Goal: Information Seeking & Learning: Understand process/instructions

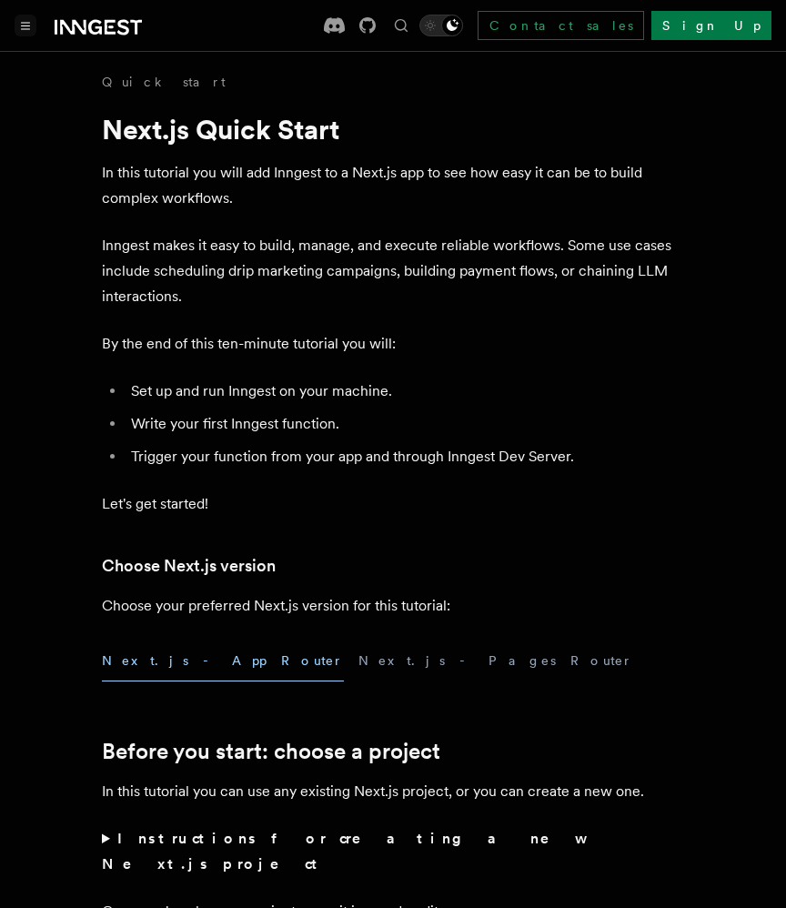
click at [26, 32] on button "Toggle navigation" at bounding box center [26, 26] width 22 height 22
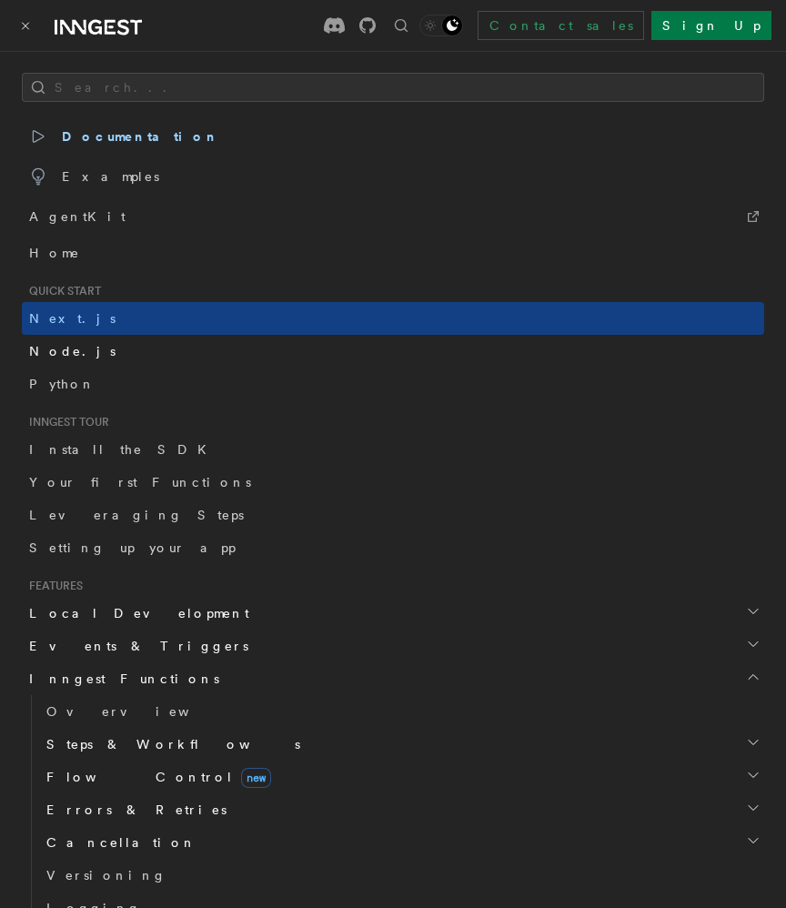
click at [52, 353] on span "Node.js" at bounding box center [72, 351] width 86 height 15
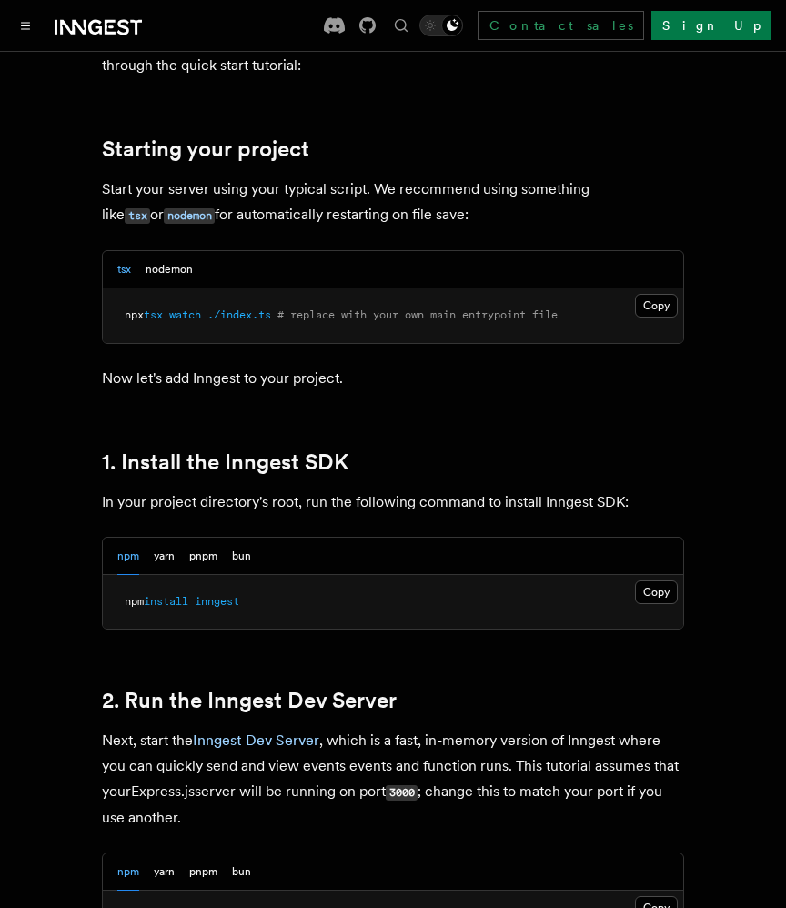
scroll to position [911, 0]
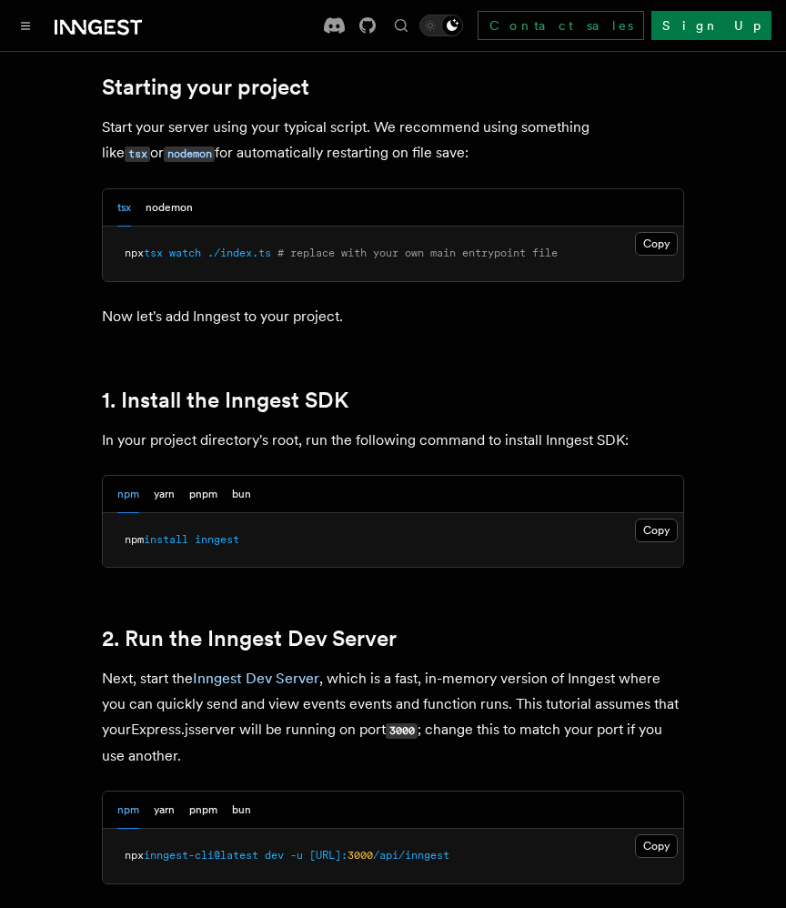
click at [254, 497] on div "npm yarn pnpm bun" at bounding box center [393, 494] width 580 height 37
click at [245, 497] on button "bun" at bounding box center [241, 494] width 19 height 37
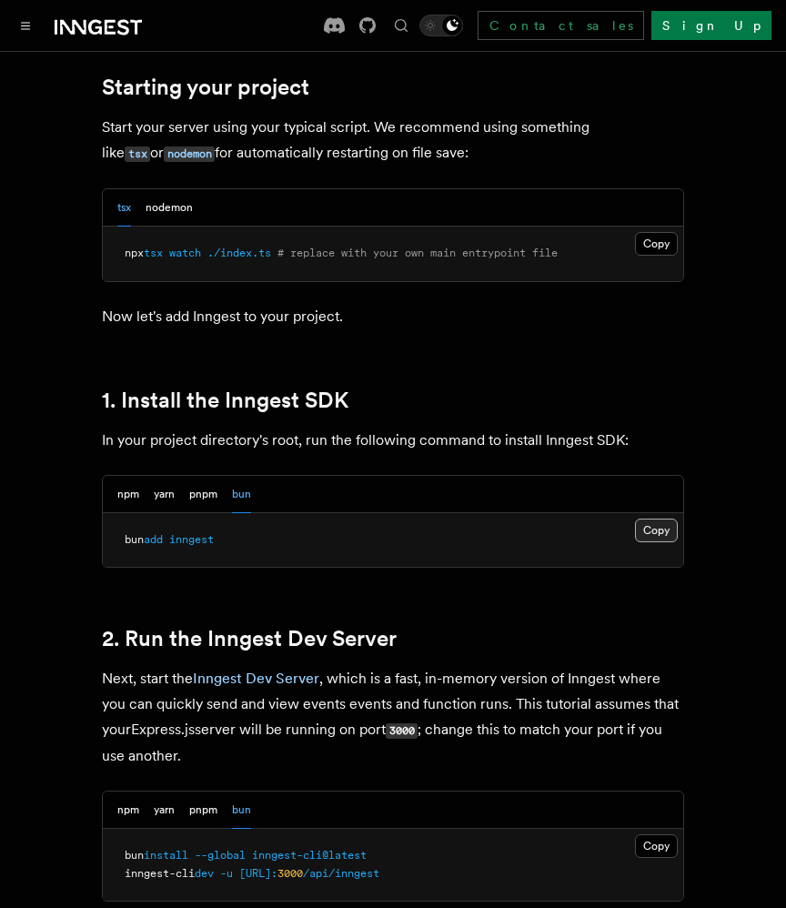
click at [660, 537] on button "Copy Copied" at bounding box center [656, 530] width 43 height 24
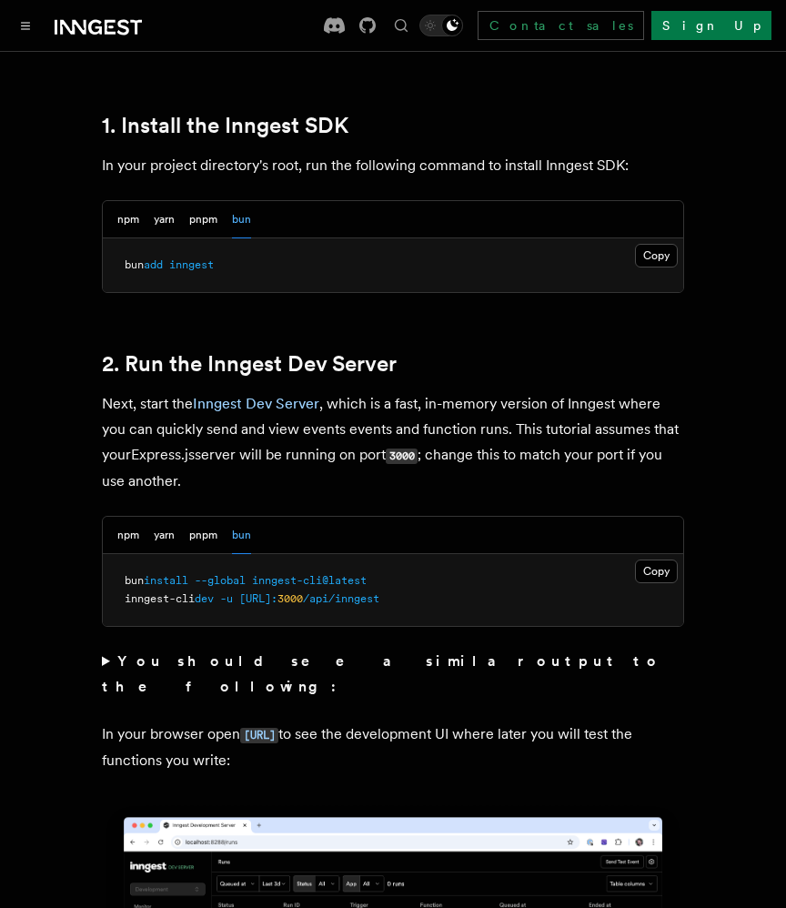
scroll to position [1249, 0]
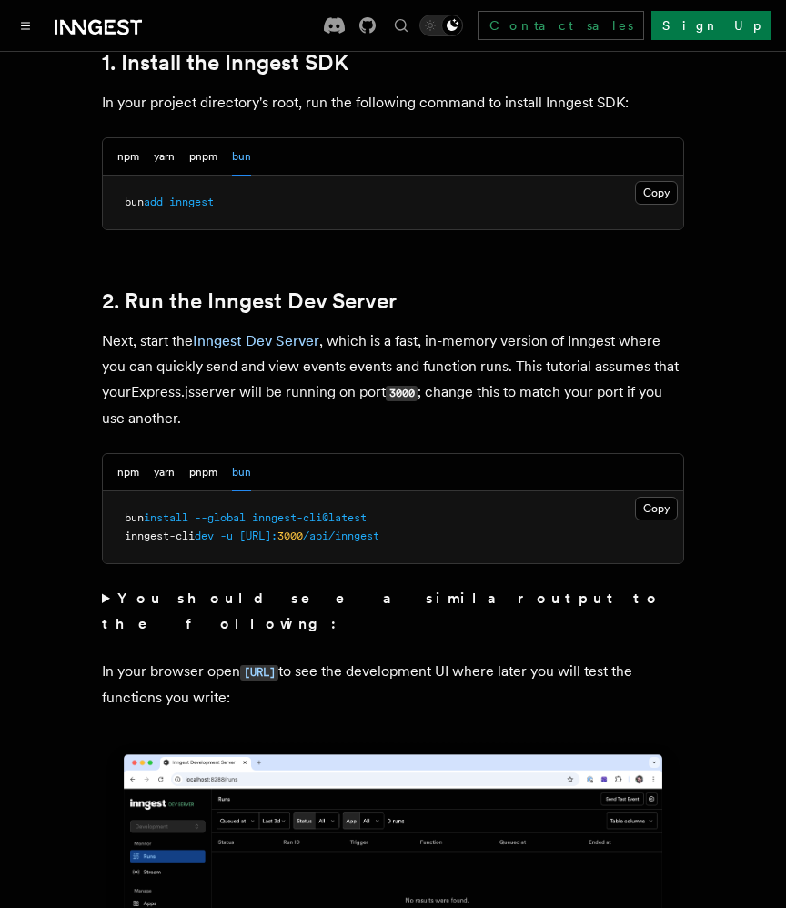
click at [381, 596] on strong "You should see a similar output to the following:" at bounding box center [381, 610] width 559 height 43
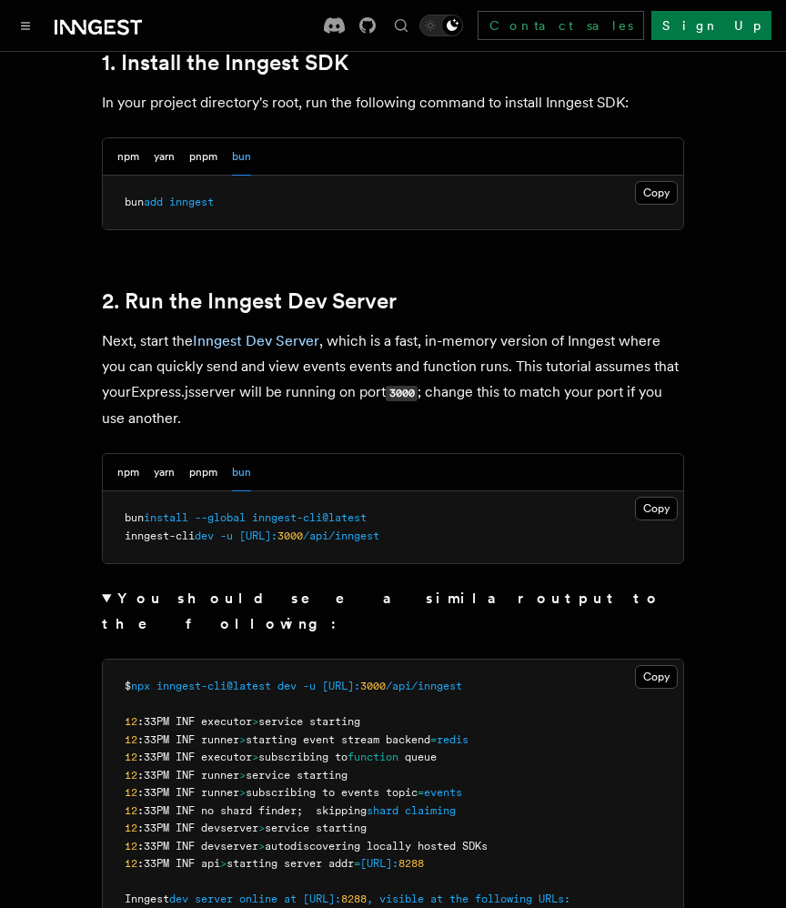
click at [356, 613] on summary "You should see a similar output to the following:" at bounding box center [393, 611] width 582 height 51
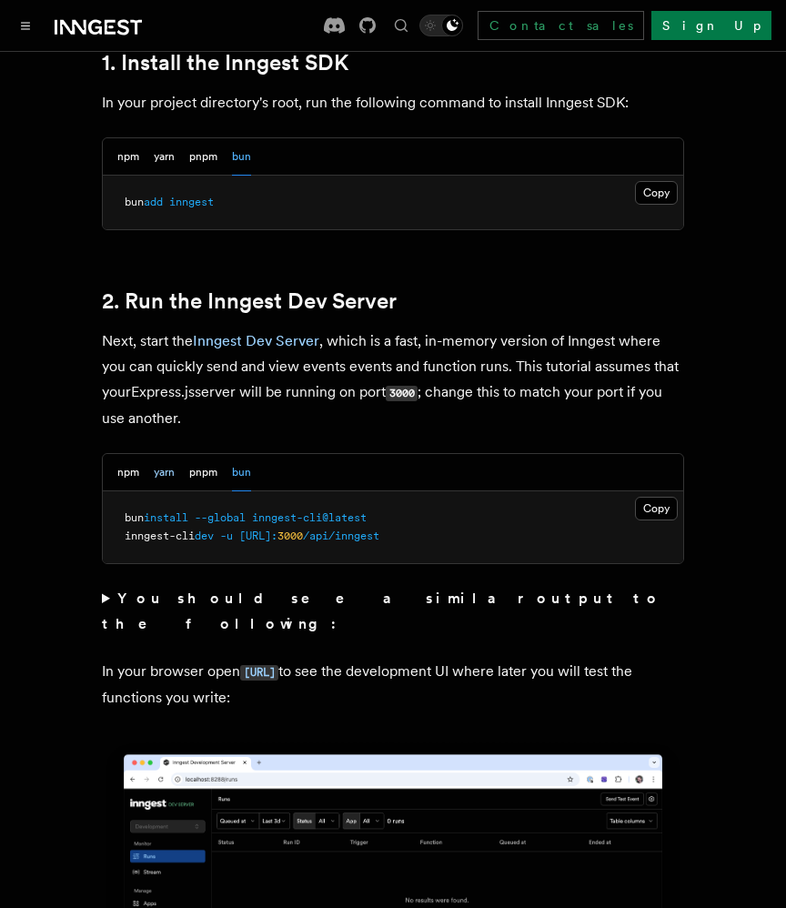
click at [171, 485] on button "yarn" at bounding box center [164, 472] width 21 height 37
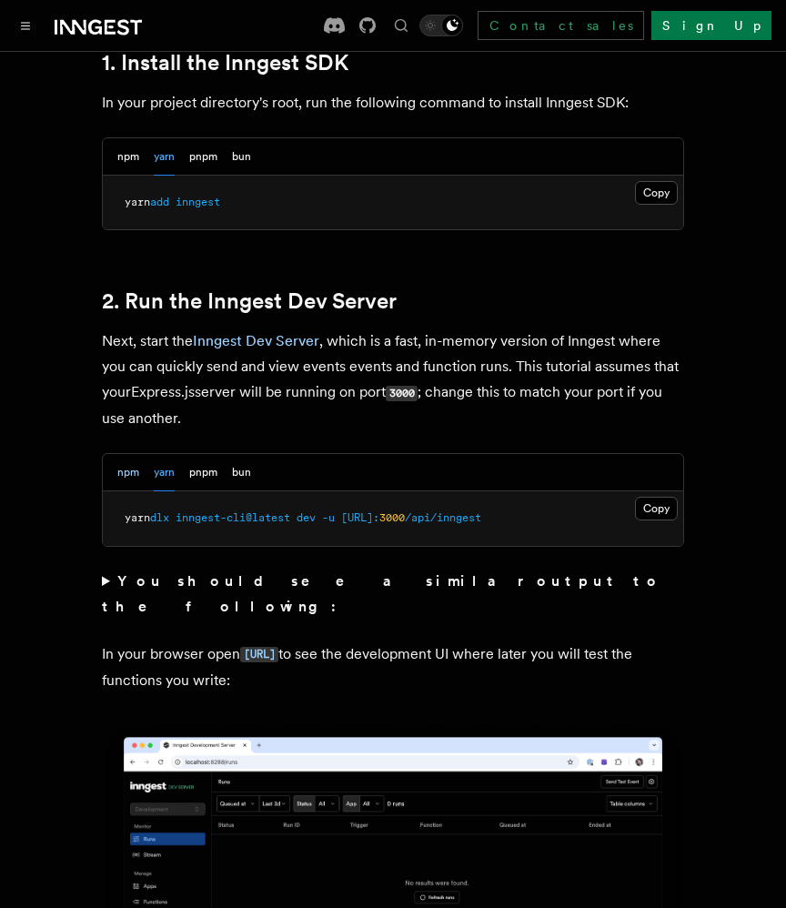
click at [134, 480] on button "npm" at bounding box center [128, 472] width 22 height 37
click at [252, 468] on div "npm yarn pnpm bun" at bounding box center [393, 472] width 580 height 37
click at [246, 474] on button "bun" at bounding box center [241, 472] width 19 height 37
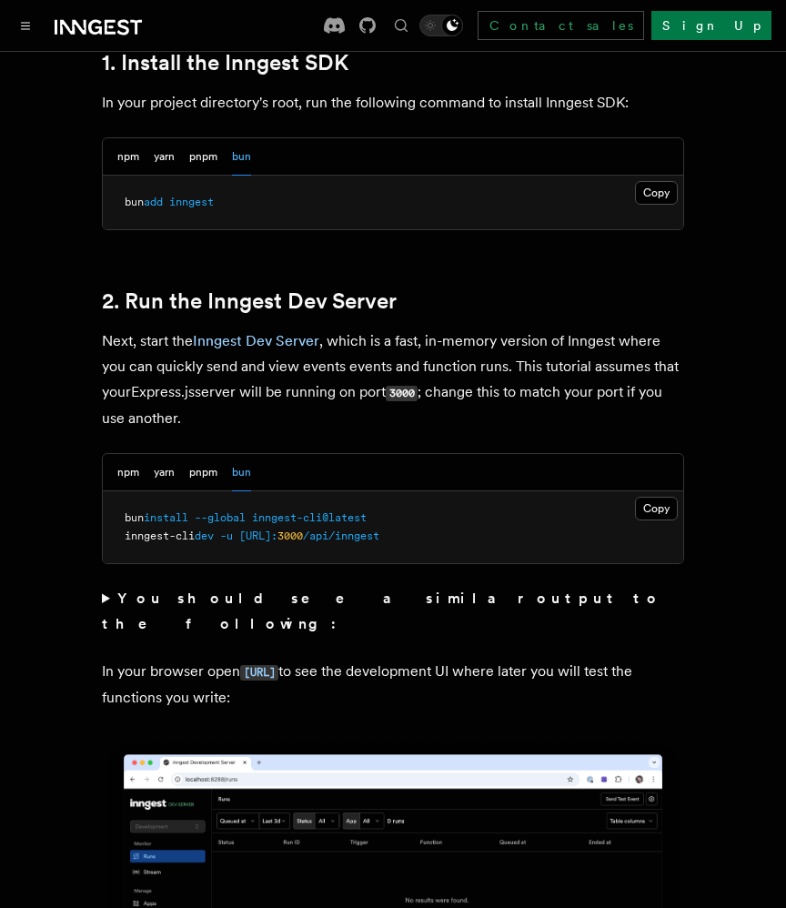
click at [366, 519] on span "inngest-cli@latest" at bounding box center [309, 517] width 115 height 13
drag, startPoint x: 370, startPoint y: 519, endPoint x: 138, endPoint y: 519, distance: 231.9
click at [138, 519] on span "bun install --global inngest-cli@latest" at bounding box center [246, 517] width 242 height 13
copy span "bun install --global inngest-cli@latest"
click at [146, 538] on span "inngest-cli" at bounding box center [160, 535] width 70 height 13
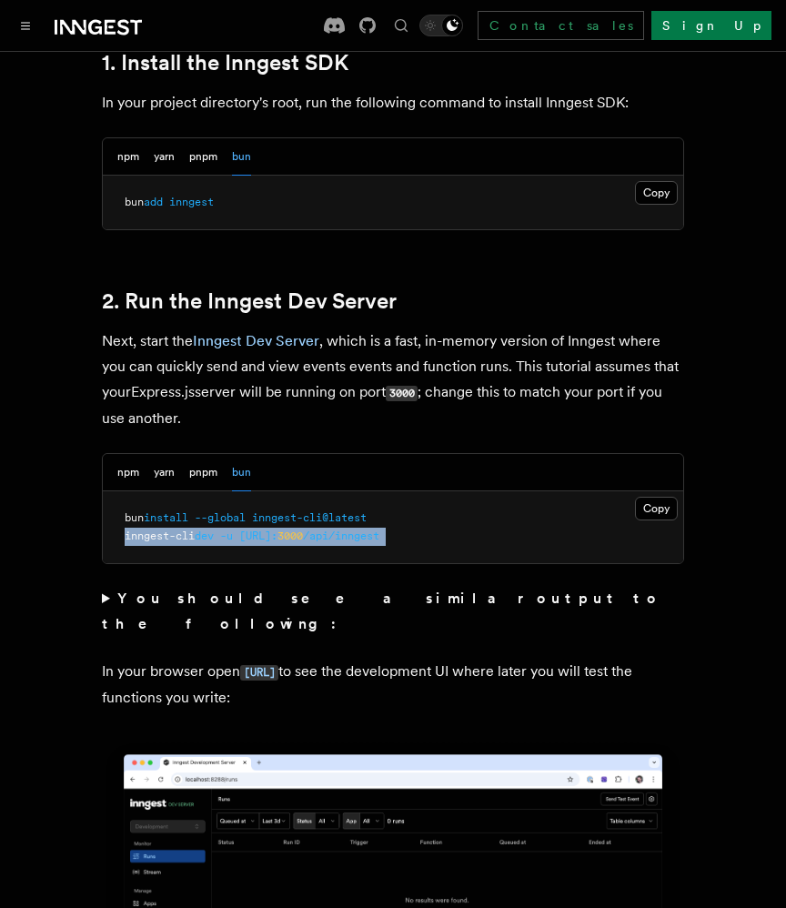
drag, startPoint x: 146, startPoint y: 538, endPoint x: 468, endPoint y: 535, distance: 321.9
click at [468, 535] on pre "bun install --global inngest-cli@latest inngest-cli dev -u http://localhost: 30…" at bounding box center [393, 527] width 580 height 72
copy code "inngest-cli dev -u http://localhost: 3000 /api/inngest"
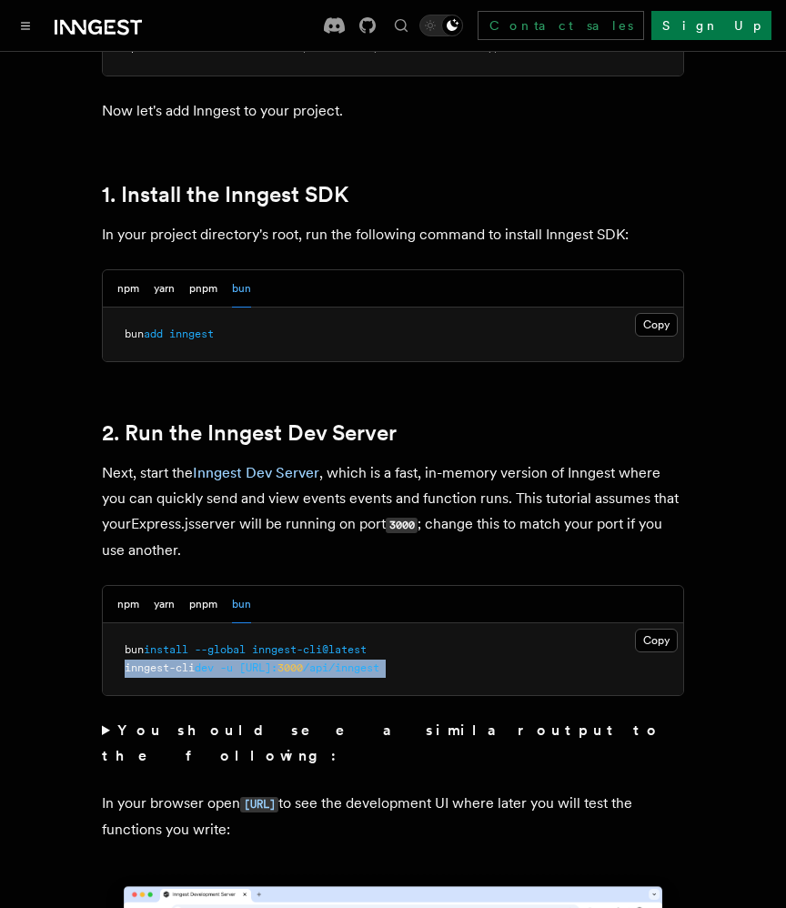
scroll to position [1096, 0]
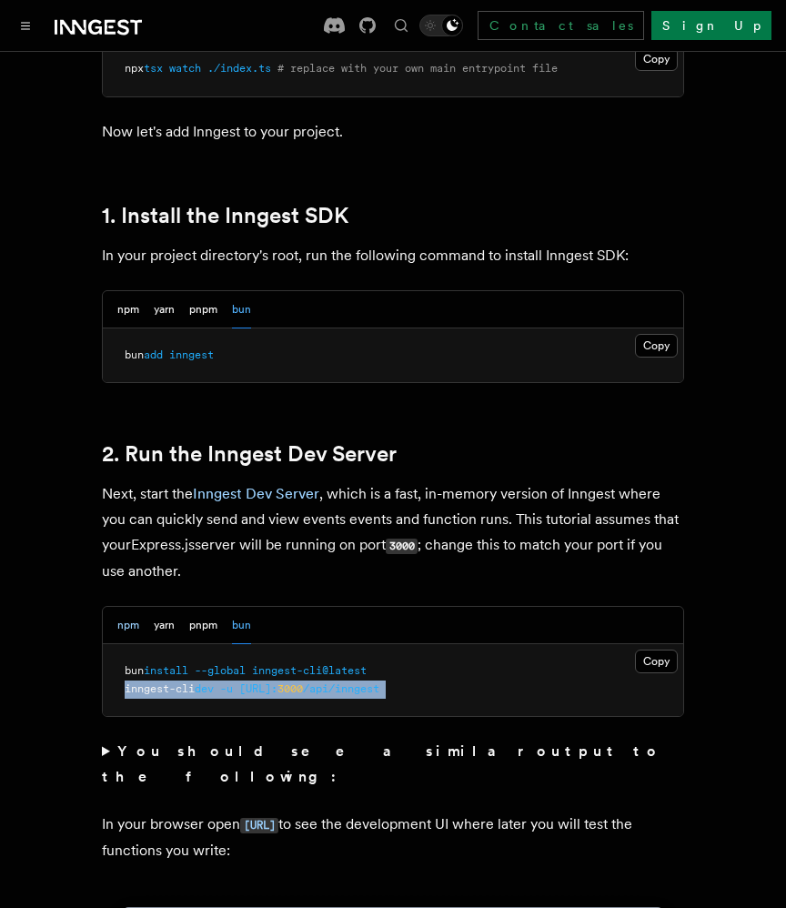
click at [136, 627] on button "npm" at bounding box center [128, 625] width 22 height 37
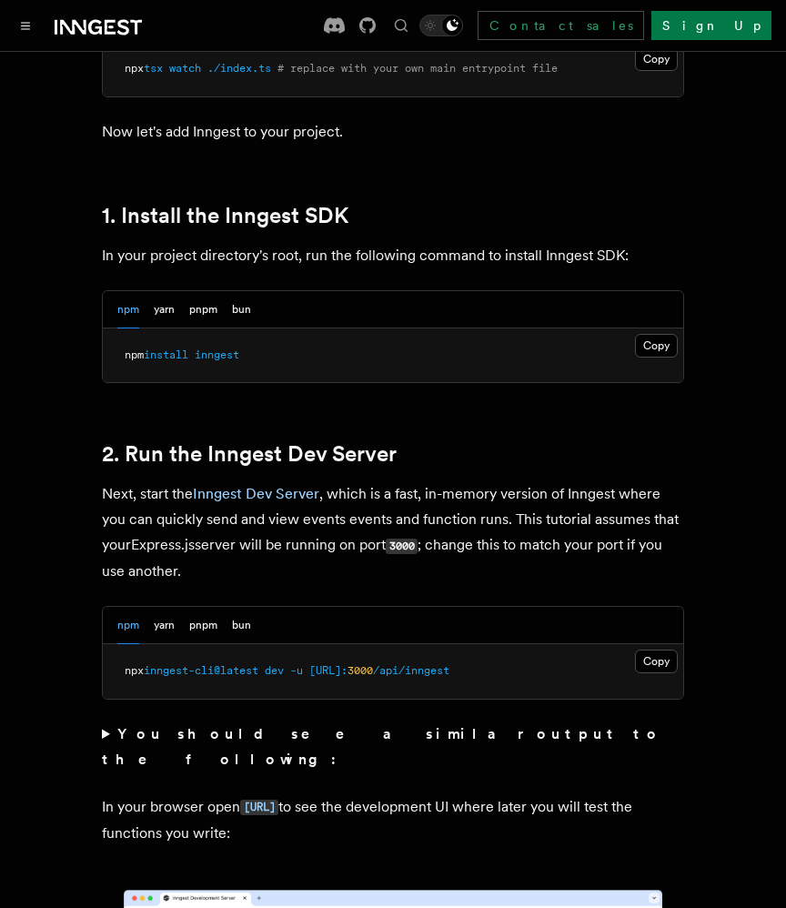
click at [127, 669] on span "npx" at bounding box center [134, 670] width 19 height 13
drag, startPoint x: 127, startPoint y: 669, endPoint x: 275, endPoint y: 667, distance: 147.3
click at [275, 667] on span "npx inngest-cli@latest dev -u http://localhost: 3000 /api/inngest" at bounding box center [287, 670] width 325 height 13
copy span "npx inngest-cli@latest dev"
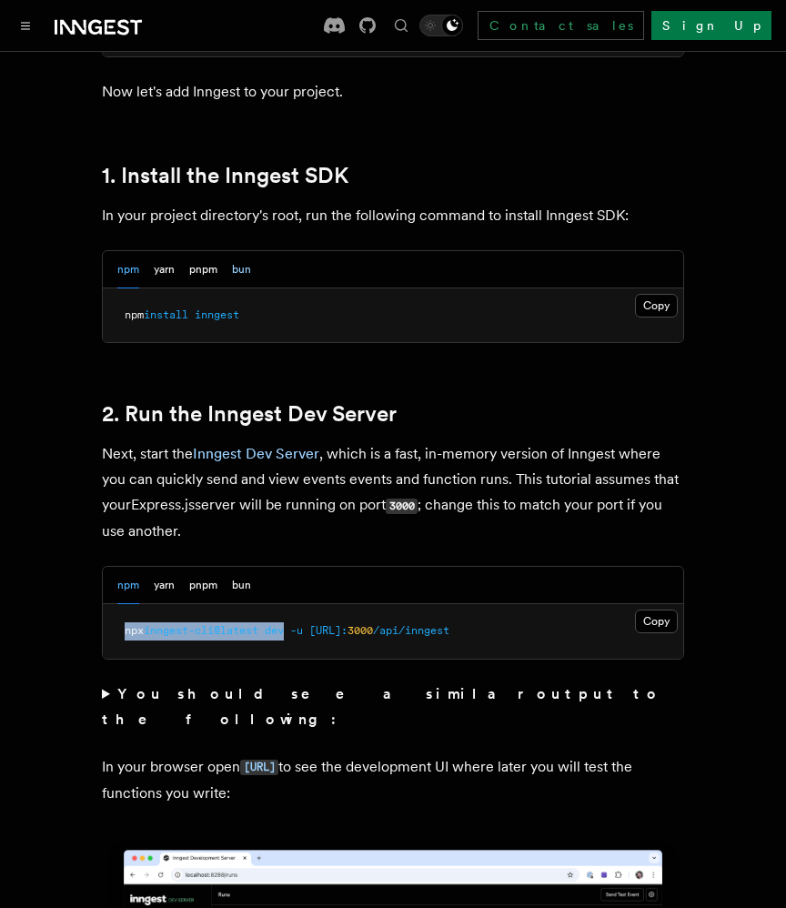
click at [236, 274] on button "bun" at bounding box center [241, 269] width 19 height 37
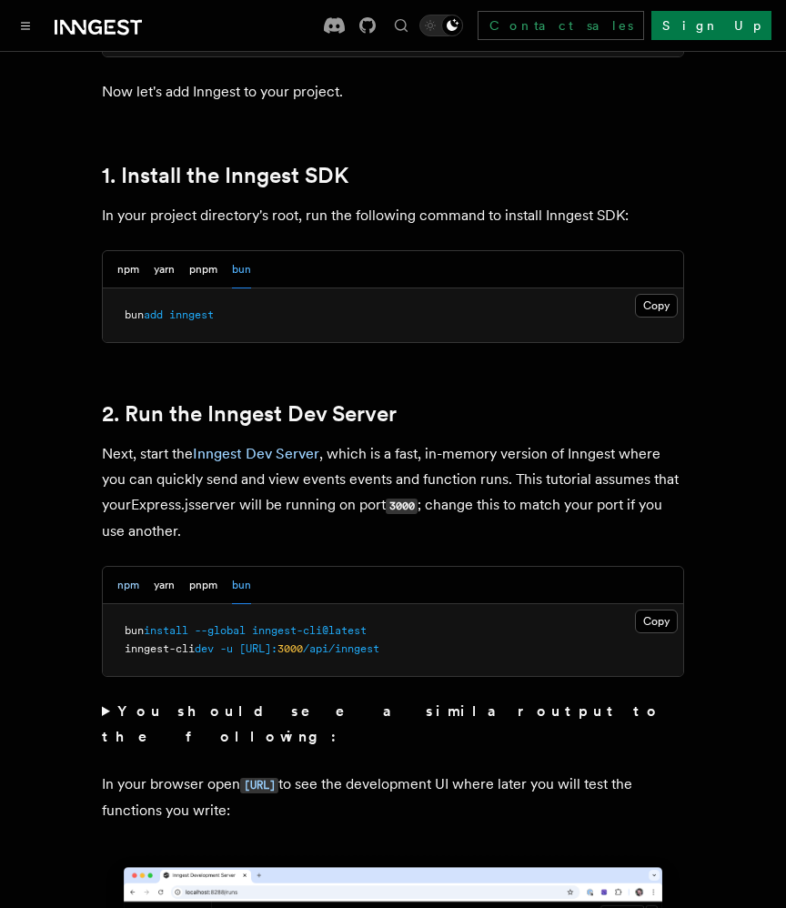
click at [124, 590] on button "npm" at bounding box center [128, 585] width 22 height 37
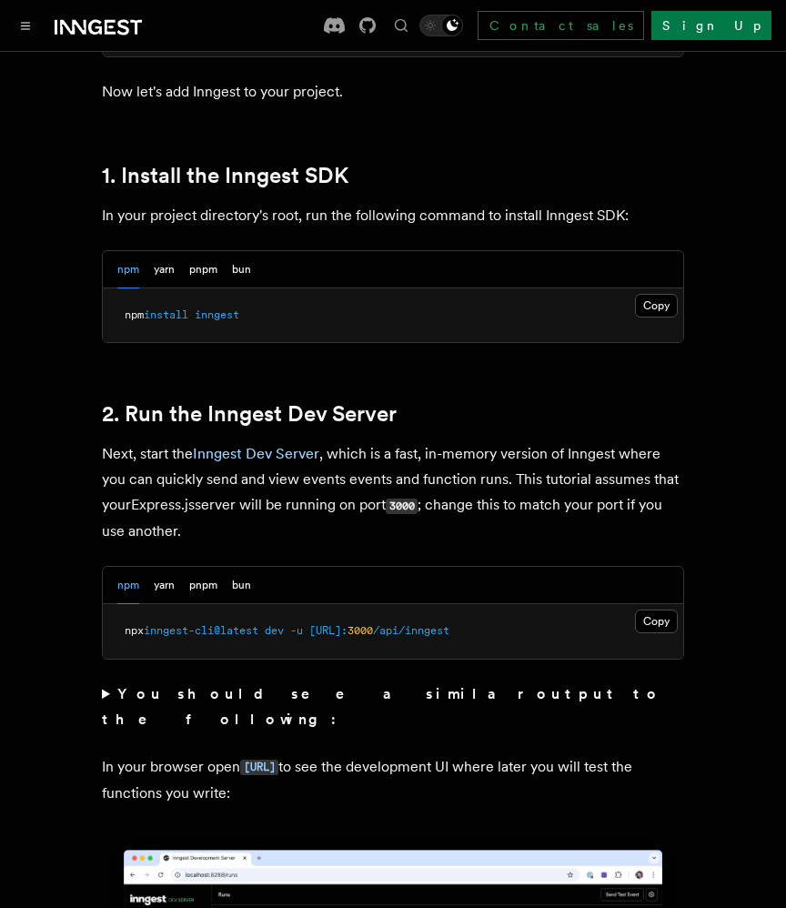
click at [124, 590] on button "npm" at bounding box center [128, 585] width 22 height 37
click at [135, 636] on span "npx" at bounding box center [134, 630] width 19 height 13
drag, startPoint x: 135, startPoint y: 636, endPoint x: 284, endPoint y: 627, distance: 149.4
click at [284, 627] on span "npx inngest-cli@latest dev -u http://localhost: 3000 /api/inngest" at bounding box center [287, 630] width 325 height 13
copy span "npx inngest-cli@latest dev"
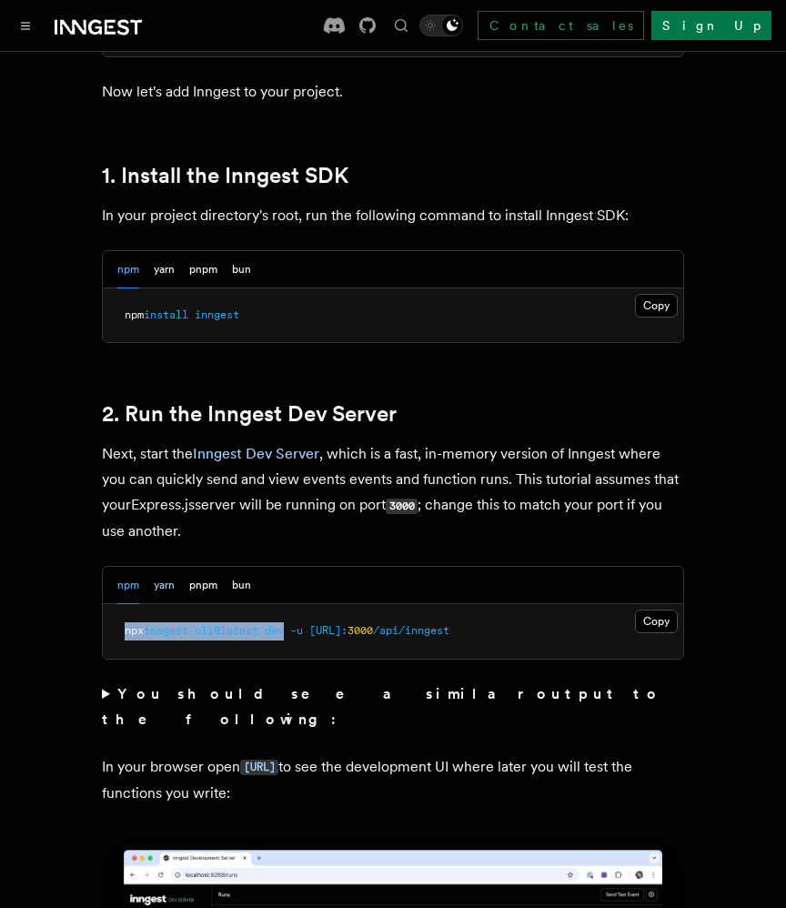
click at [166, 589] on button "yarn" at bounding box center [164, 585] width 21 height 37
click at [138, 632] on span "yarn" at bounding box center [137, 630] width 25 height 13
drag, startPoint x: 138, startPoint y: 632, endPoint x: 311, endPoint y: 633, distance: 172.8
click at [311, 633] on span "yarn dlx inngest-cli@latest dev -u http://localhost: 3000 /api/inngest" at bounding box center [303, 630] width 356 height 13
copy span "yarn dlx inngest-cli@latest dev"
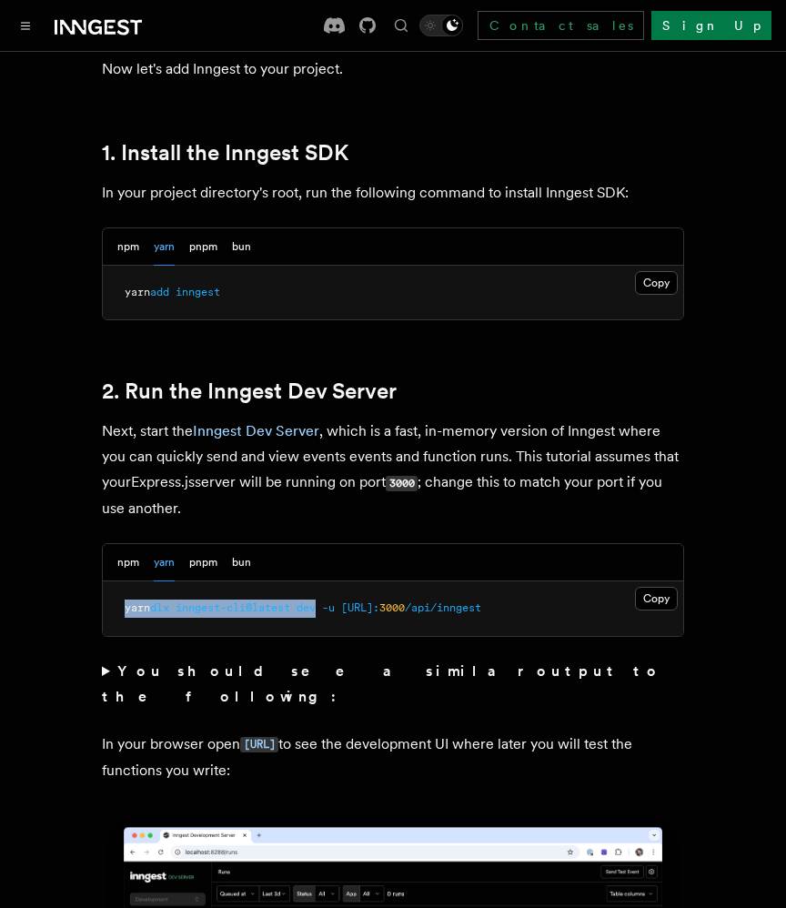
scroll to position [1198, 0]
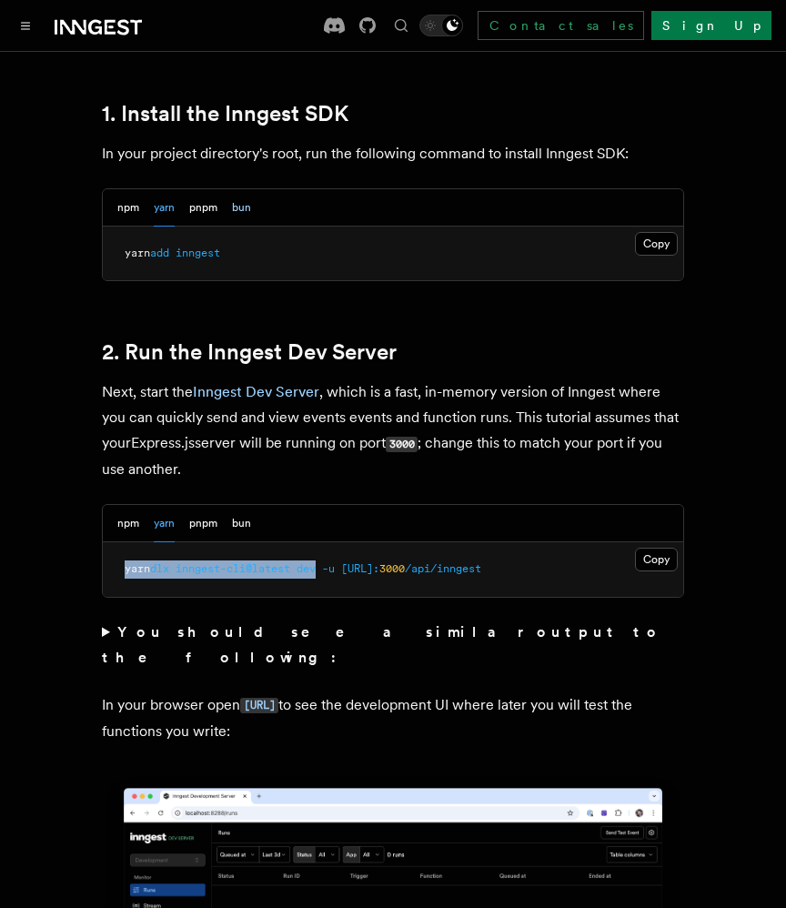
click at [241, 216] on button "bun" at bounding box center [241, 207] width 19 height 37
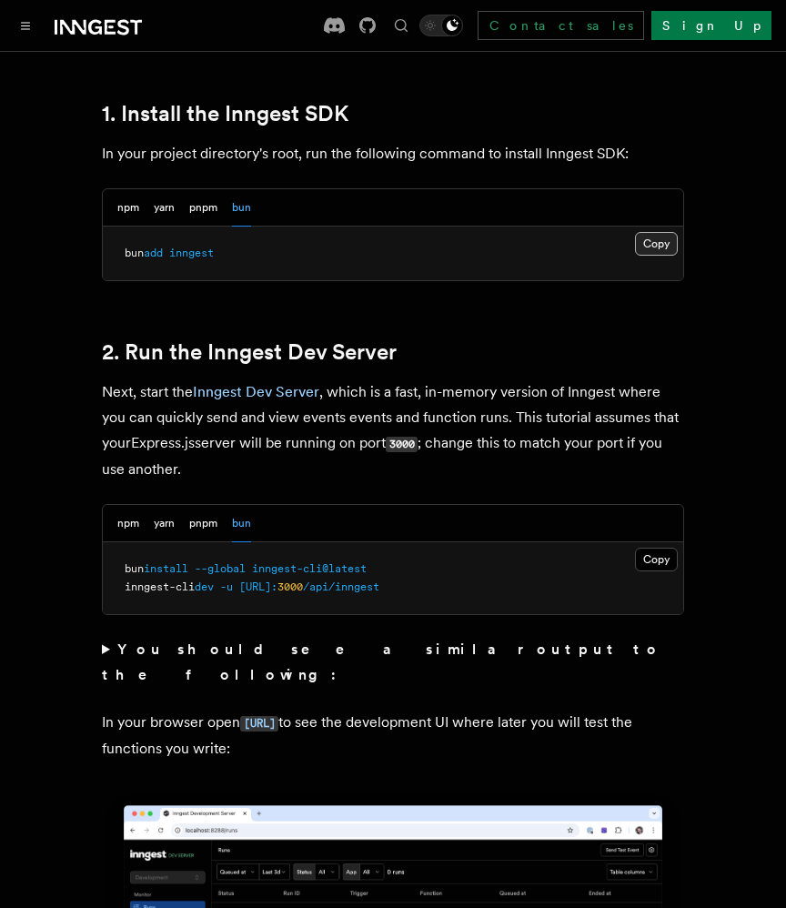
click at [666, 249] on button "Copy Copied" at bounding box center [656, 244] width 43 height 24
click at [134, 527] on button "npm" at bounding box center [128, 523] width 22 height 37
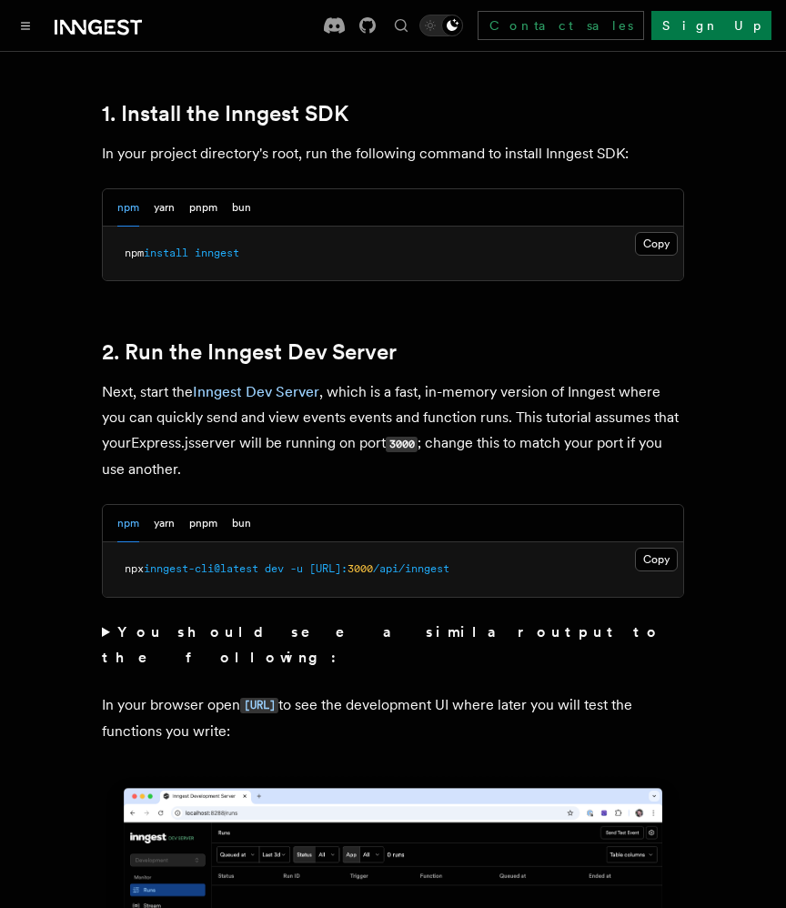
click at [130, 570] on span "npx" at bounding box center [134, 568] width 19 height 13
drag, startPoint x: 130, startPoint y: 570, endPoint x: 278, endPoint y: 570, distance: 148.2
click at [278, 570] on span "npx inngest-cli@latest dev -u http://localhost: 3000 /api/inngest" at bounding box center [287, 568] width 325 height 13
copy span "npx inngest-cli@latest dev"
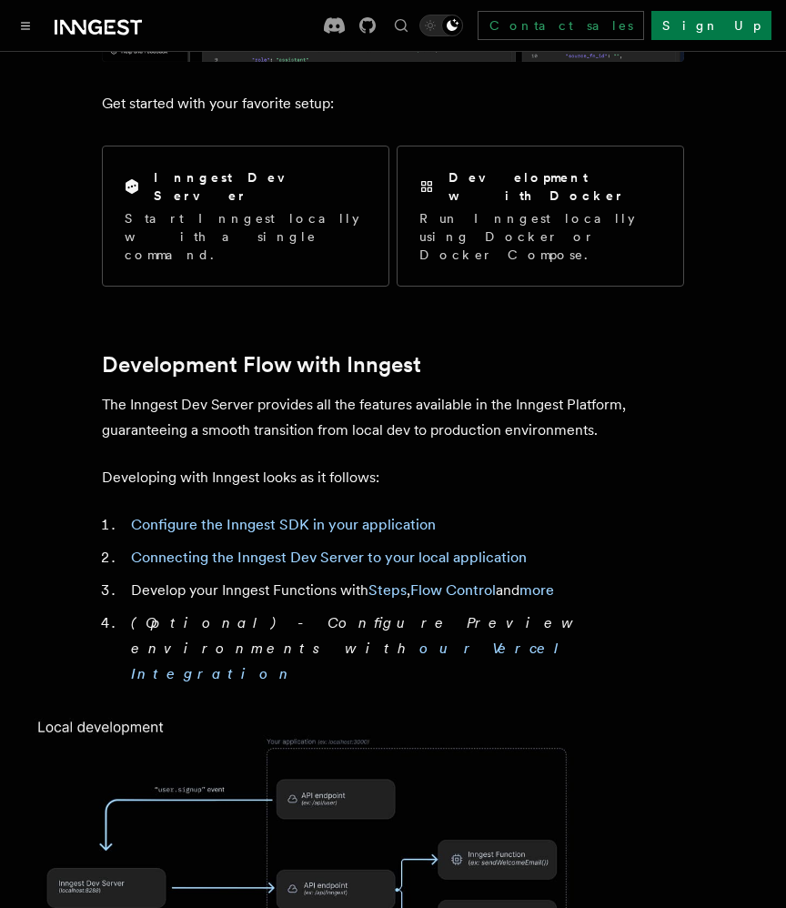
scroll to position [1099, 0]
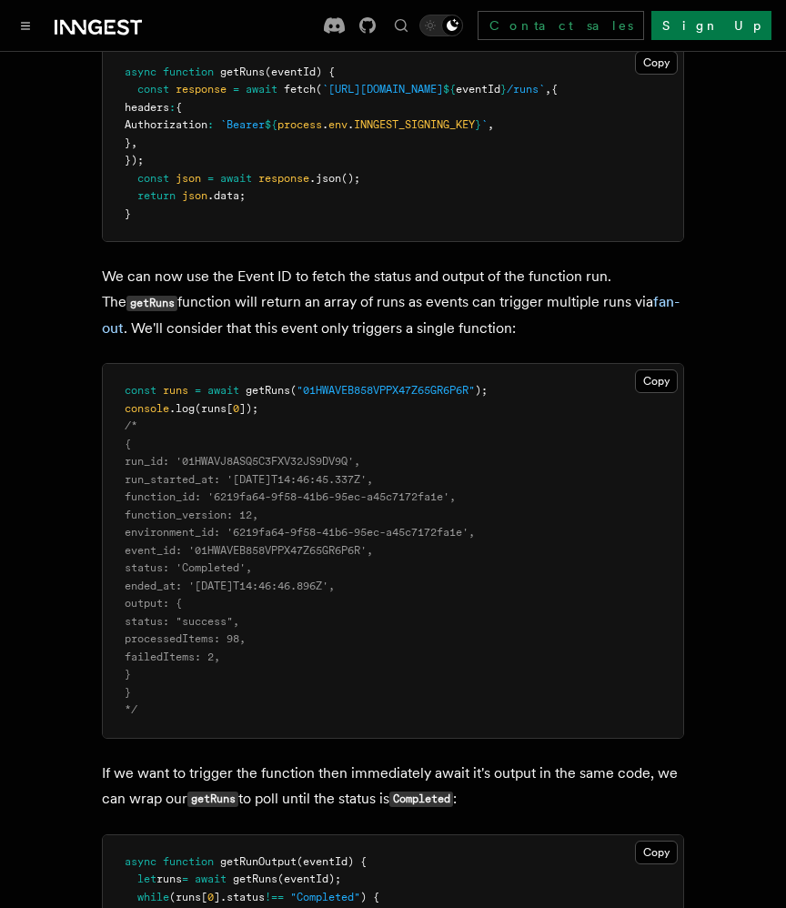
scroll to position [1455, 0]
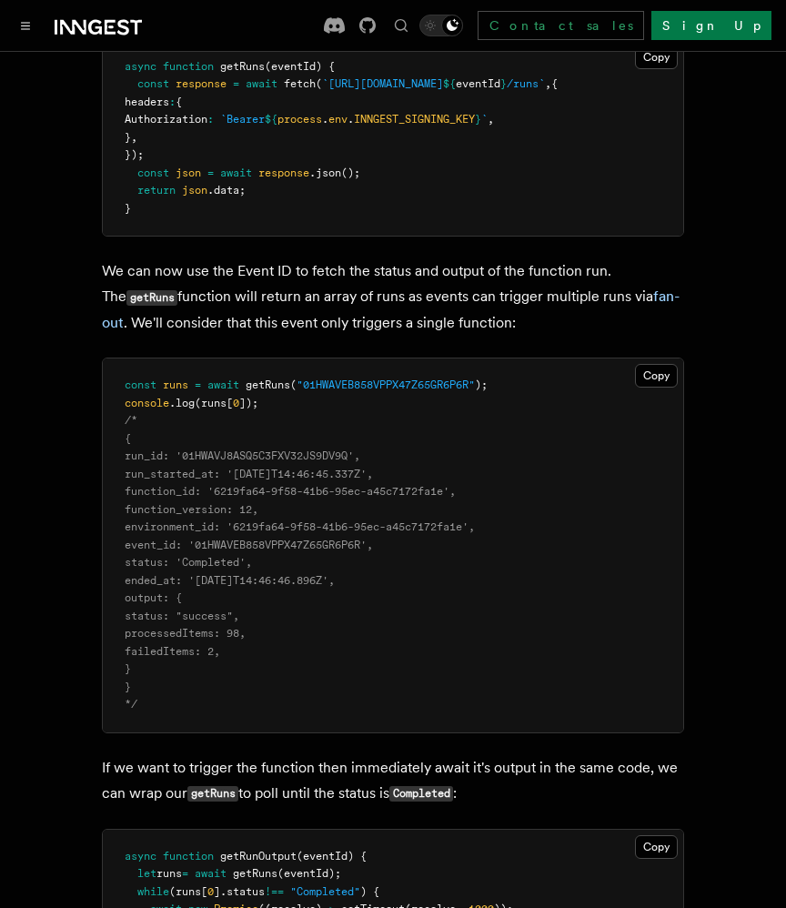
click at [298, 382] on pre "const runs = await getRuns ( "01HWAVEB858VPPX47Z65GR6P6R" ); console .log (runs…" at bounding box center [393, 545] width 580 height 374
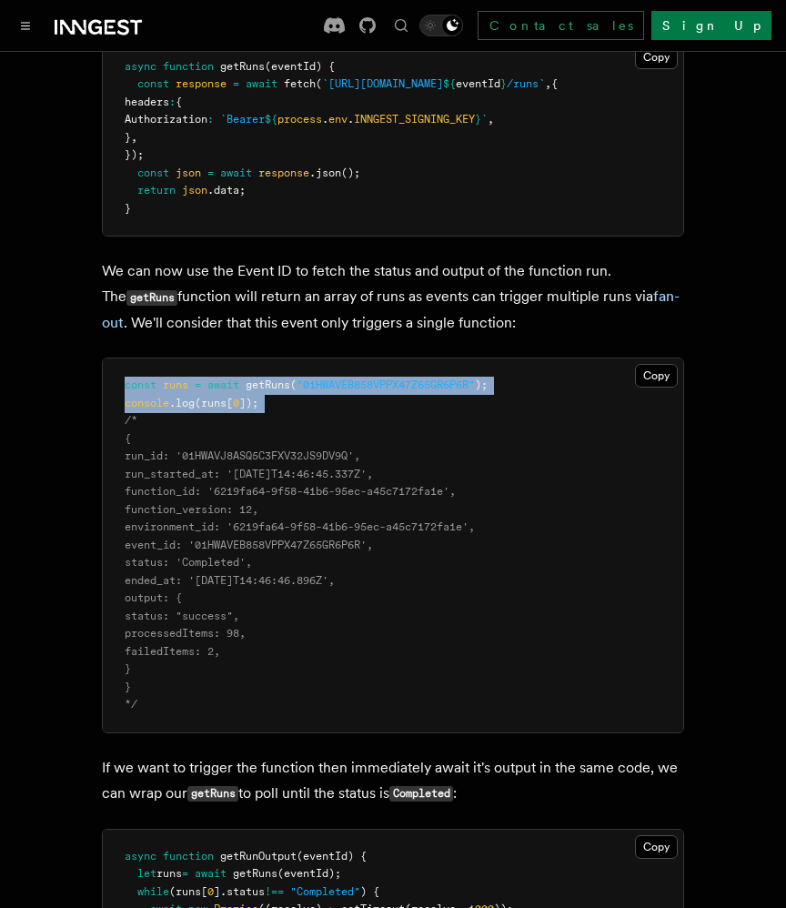
drag, startPoint x: 298, startPoint y: 382, endPoint x: 298, endPoint y: 365, distance: 17.3
click at [298, 365] on pre "const runs = await getRuns ( "01HWAVEB858VPPX47Z65GR6P6R" ); console .log (runs…" at bounding box center [393, 545] width 580 height 374
click at [296, 378] on span "(" at bounding box center [293, 384] width 6 height 13
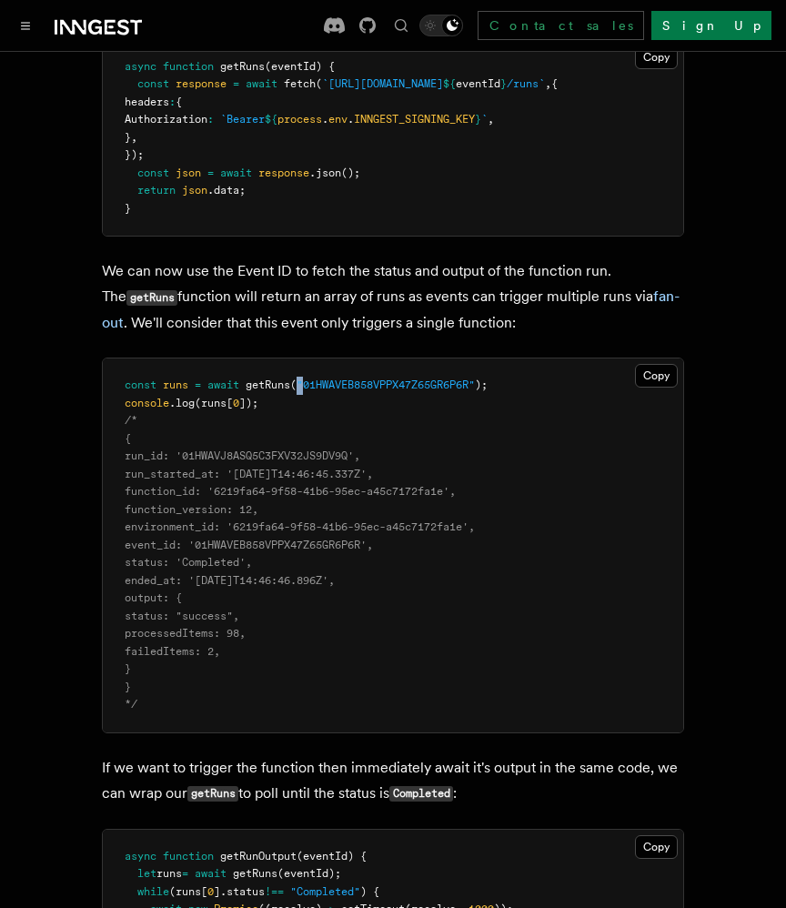
click at [296, 378] on span "(" at bounding box center [293, 384] width 6 height 13
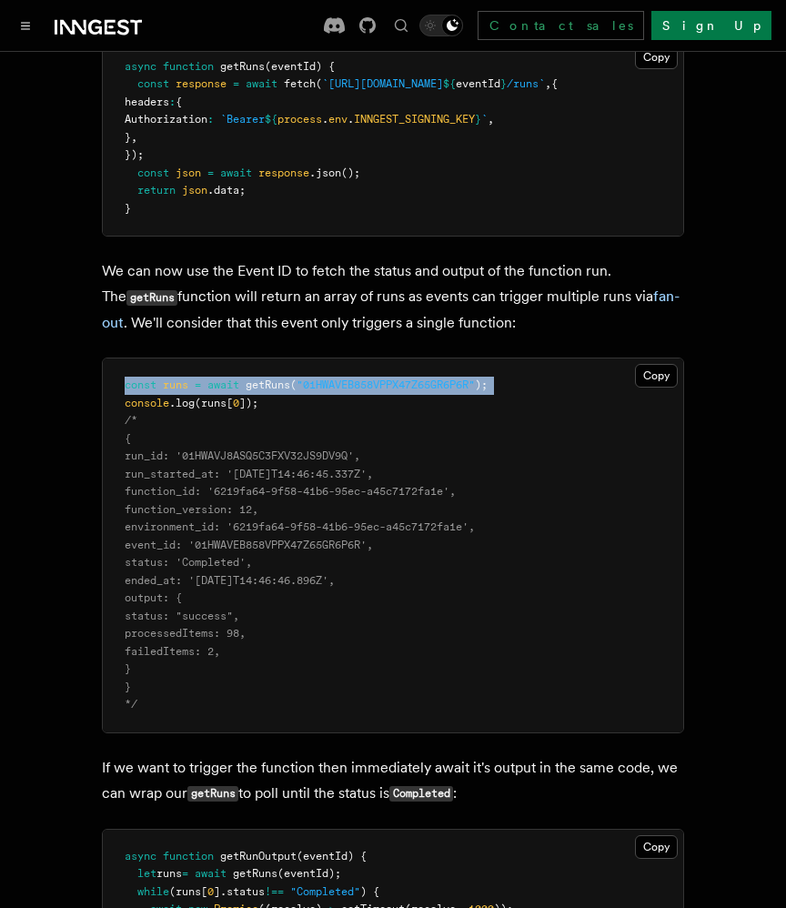
click at [296, 378] on span "(" at bounding box center [293, 384] width 6 height 13
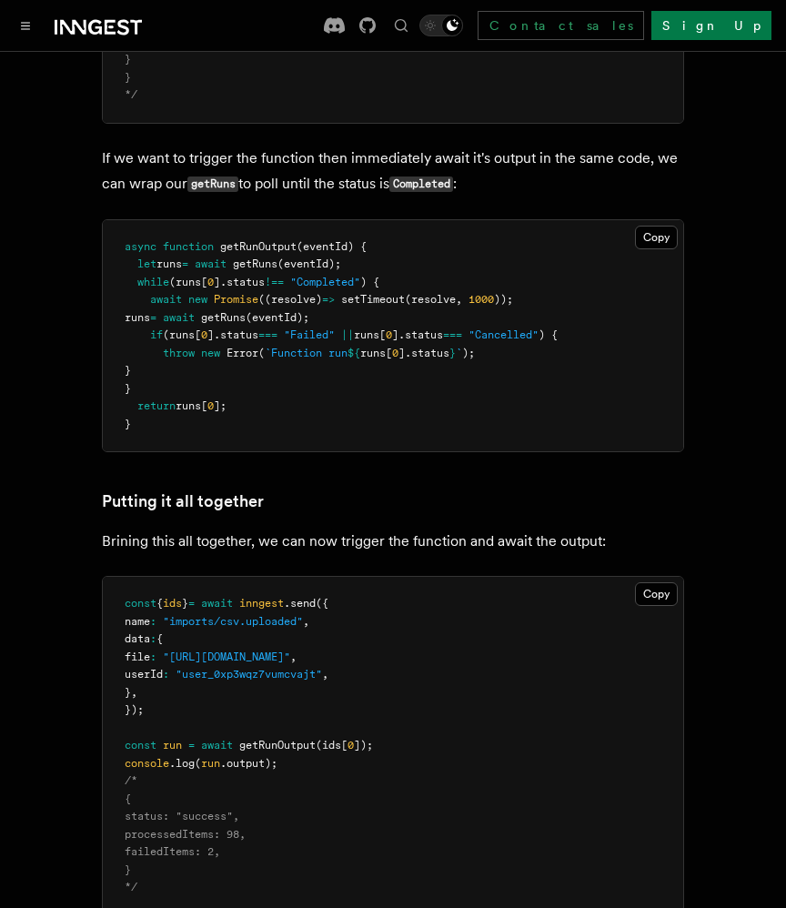
scroll to position [2125, 0]
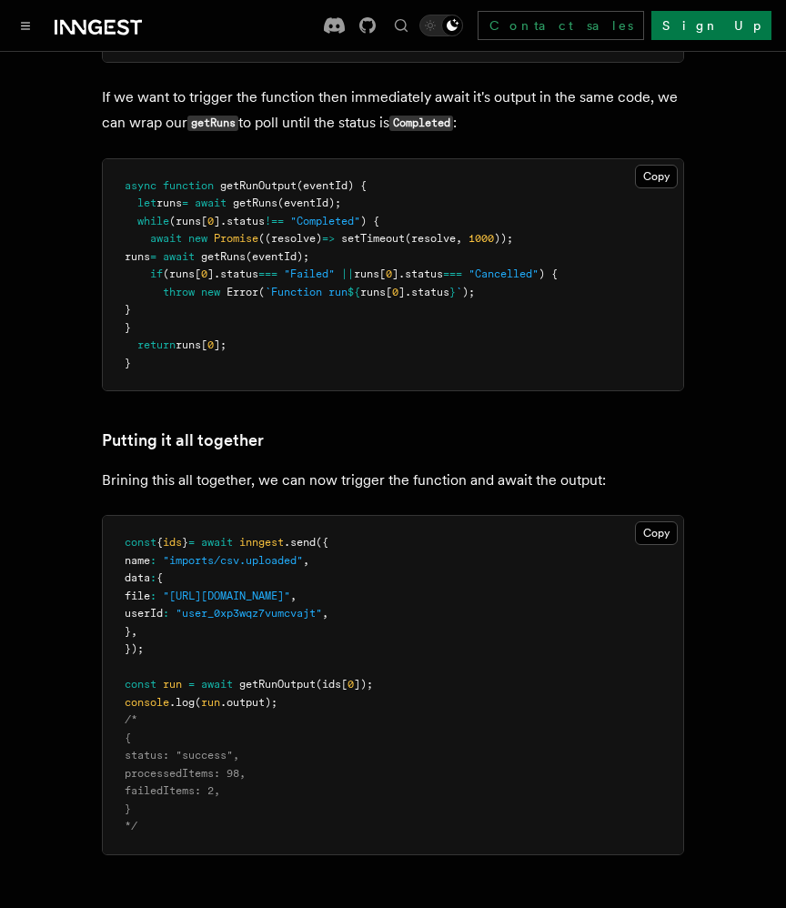
click at [266, 348] on pre "async function getRunOutput (eventId) { let runs = await getRuns (eventId); whi…" at bounding box center [393, 275] width 580 height 232
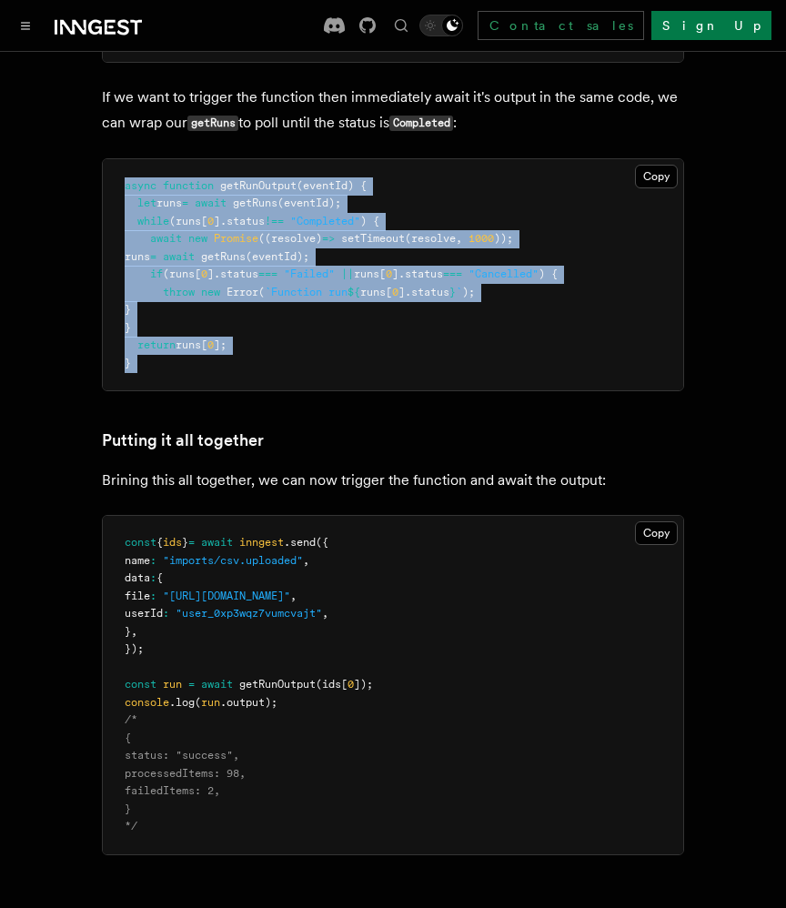
drag, startPoint x: 266, startPoint y: 348, endPoint x: 160, endPoint y: 167, distance: 209.5
click at [160, 165] on pre "async function getRunOutput (eventId) { let runs = await getRuns (eventId); whi…" at bounding box center [393, 275] width 580 height 232
click at [160, 179] on span at bounding box center [159, 185] width 6 height 13
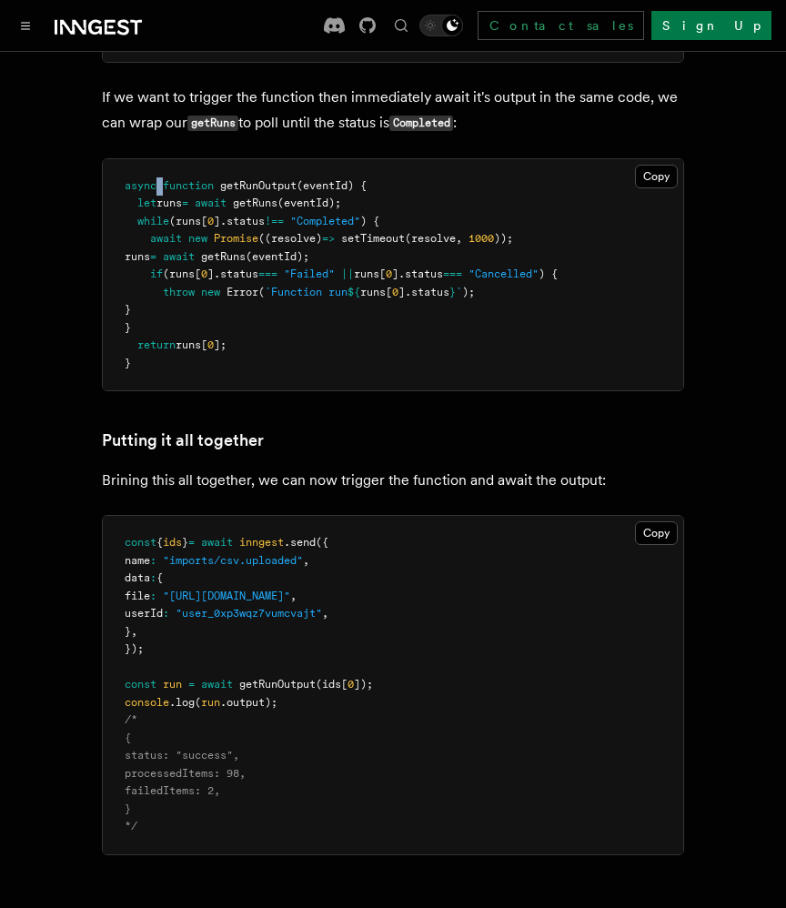
click at [160, 179] on span at bounding box center [159, 185] width 6 height 13
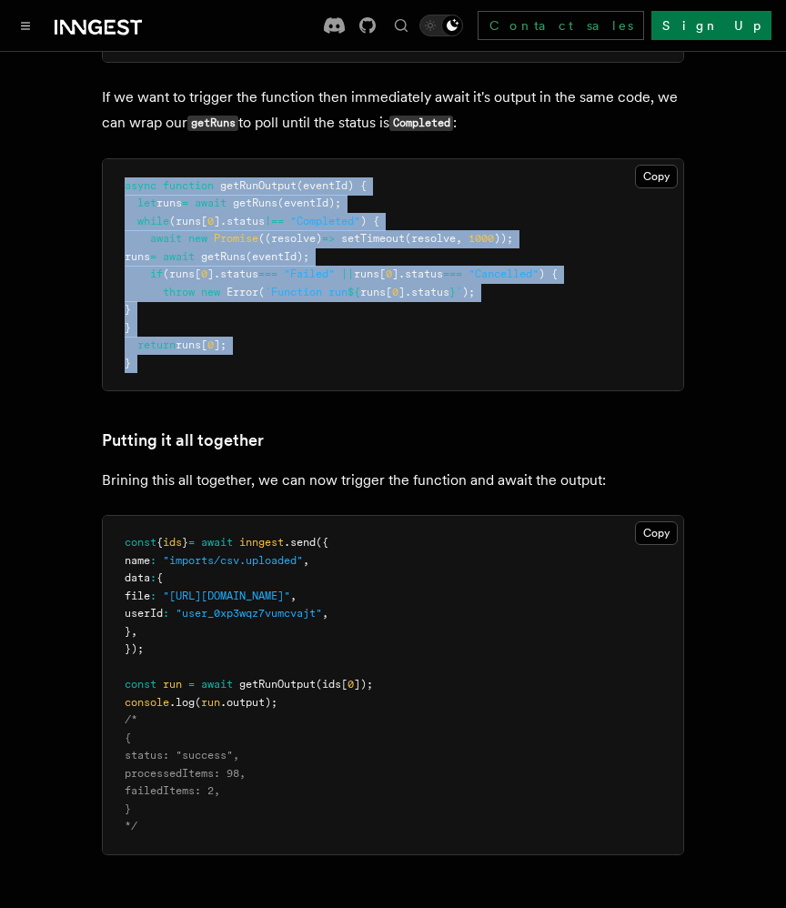
drag, startPoint x: 160, startPoint y: 167, endPoint x: 253, endPoint y: 352, distance: 206.6
click at [253, 352] on pre "async function getRunOutput (eventId) { let runs = await getRuns (eventId); whi…" at bounding box center [393, 275] width 580 height 232
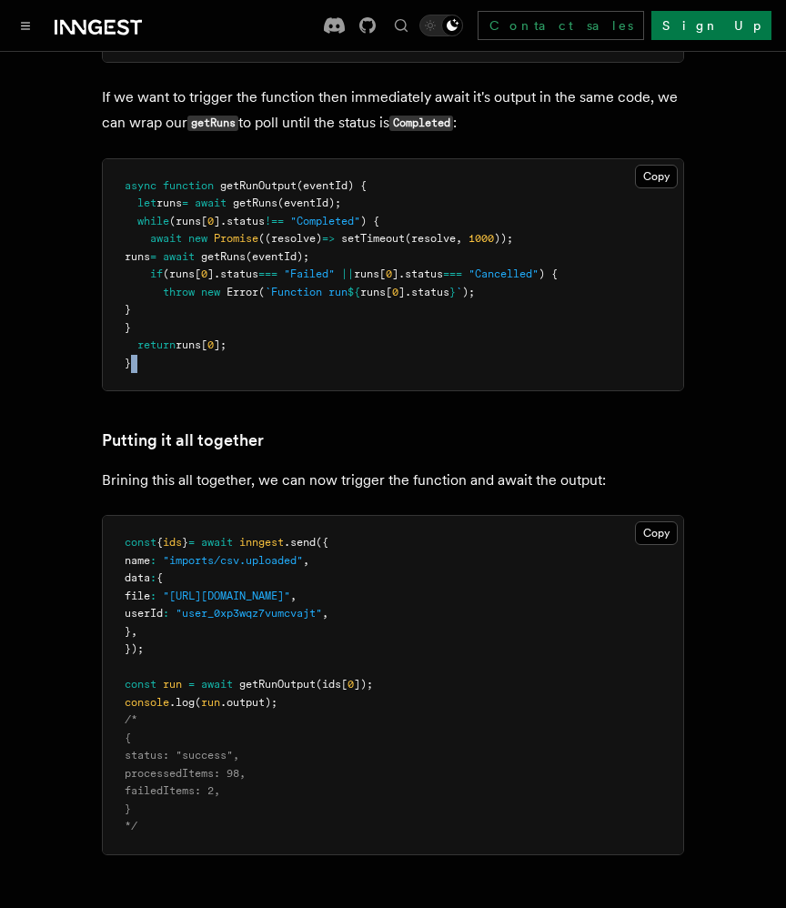
click at [253, 352] on pre "async function getRunOutput (eventId) { let runs = await getRuns (eventId); whi…" at bounding box center [393, 275] width 580 height 232
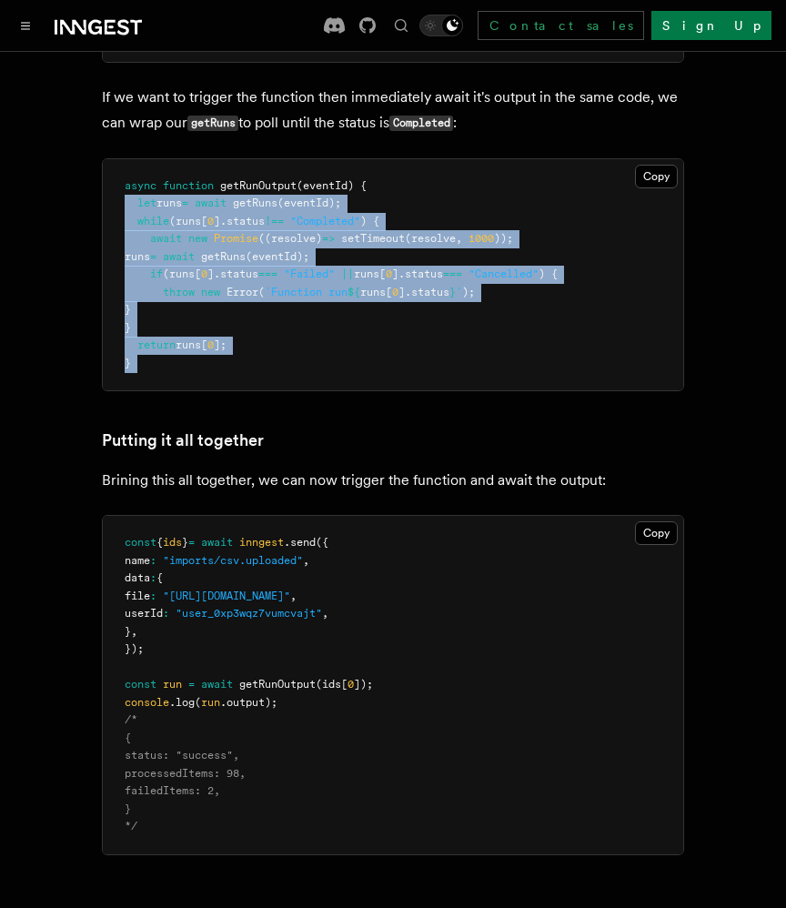
drag, startPoint x: 253, startPoint y: 352, endPoint x: 192, endPoint y: 178, distance: 184.1
click at [192, 178] on pre "async function getRunOutput (eventId) { let runs = await getRuns (eventId); whi…" at bounding box center [393, 275] width 580 height 232
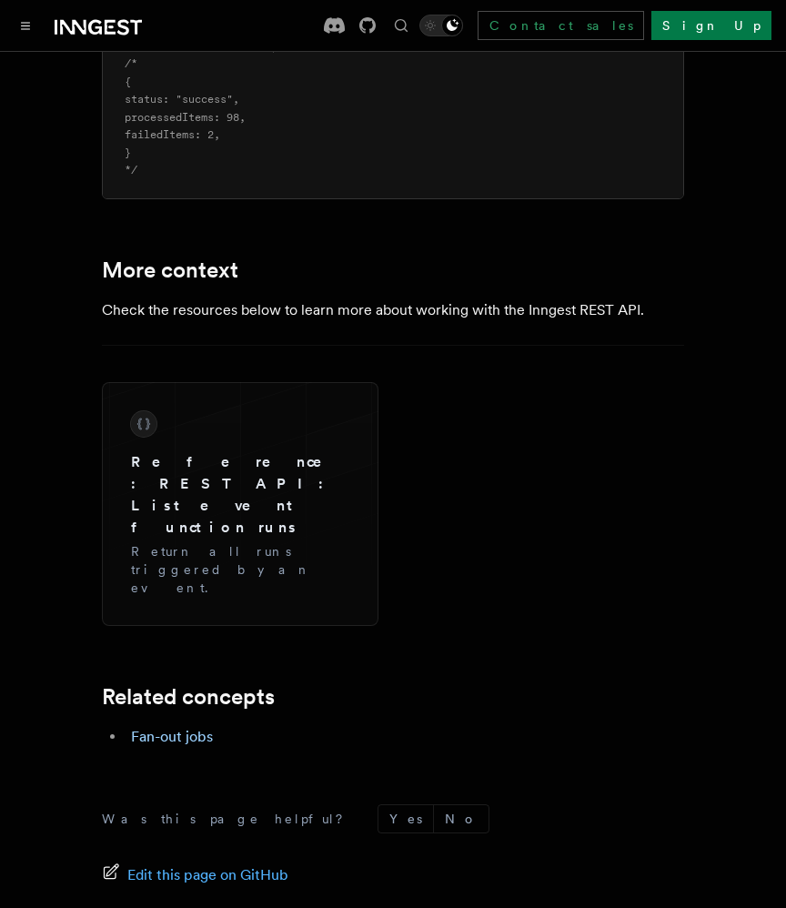
scroll to position [2794, 0]
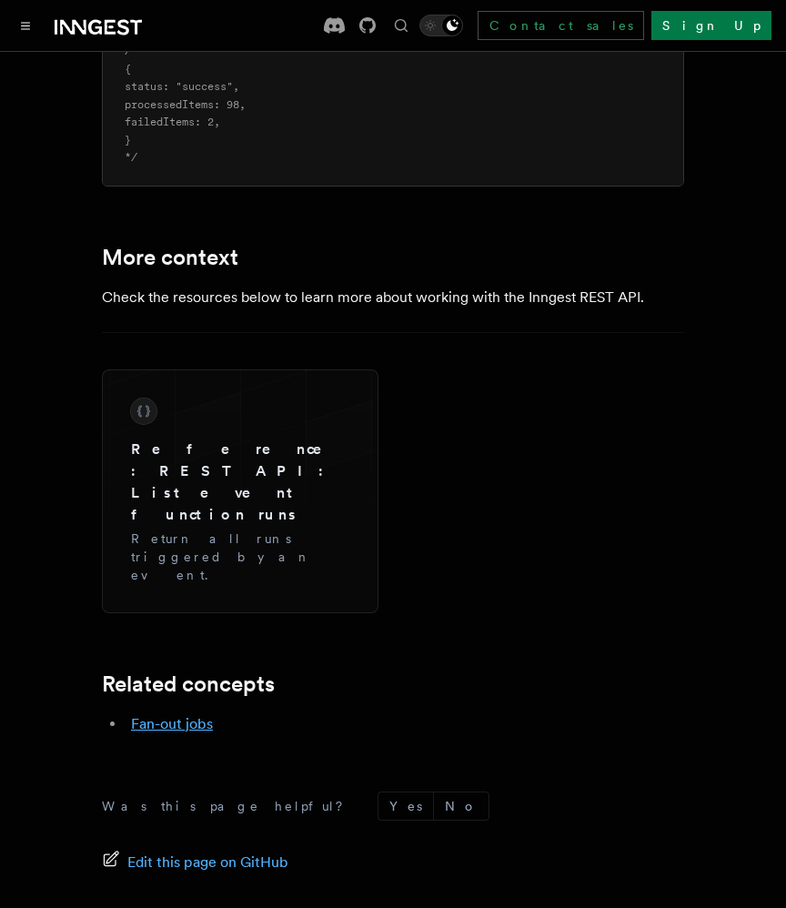
click at [196, 715] on link "Fan-out jobs" at bounding box center [172, 723] width 82 height 17
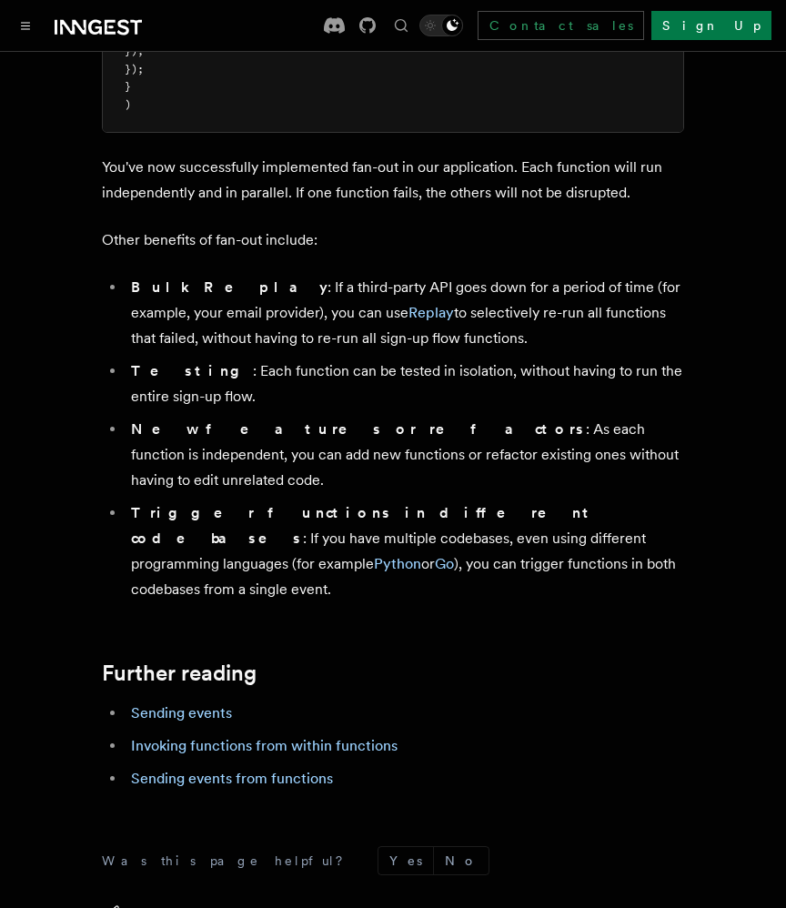
scroll to position [2213, 0]
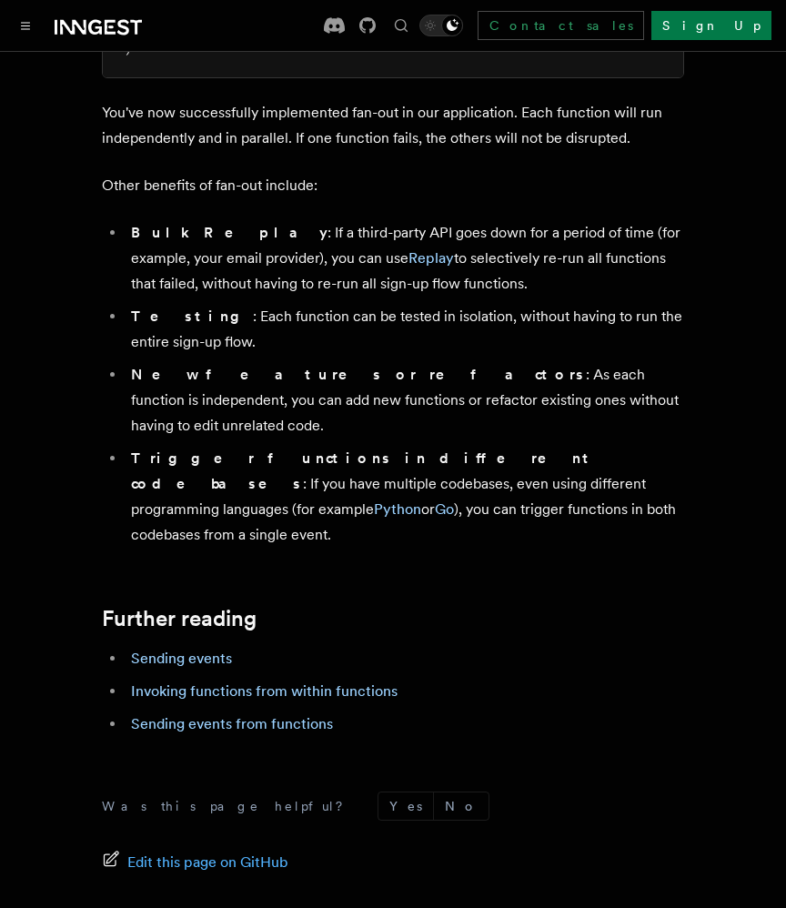
click at [258, 489] on li "Trigger functions in different codebases : If you have multiple codebases, even…" at bounding box center [404, 497] width 558 height 102
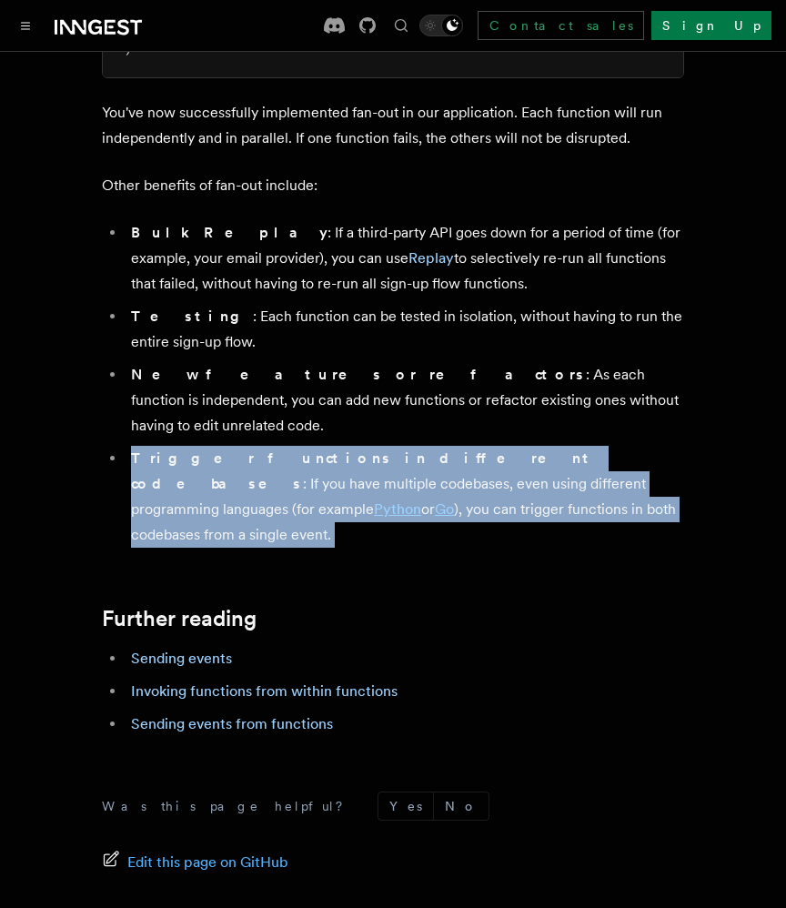
click at [258, 489] on li "Trigger functions in different codebases : If you have multiple codebases, even…" at bounding box center [404, 497] width 558 height 102
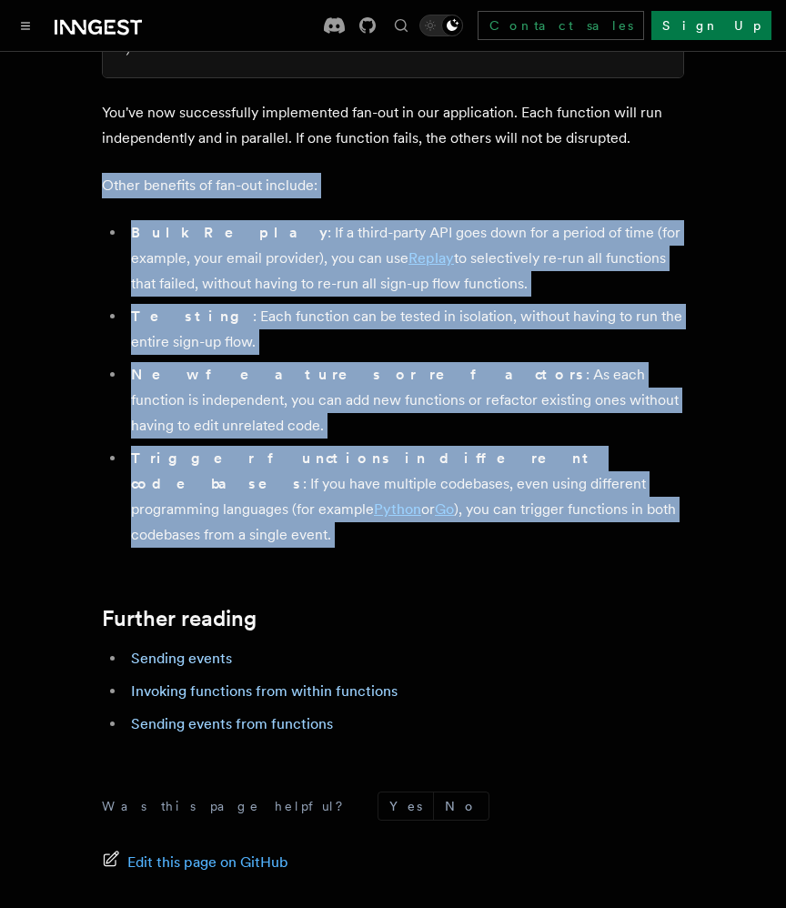
drag, startPoint x: 258, startPoint y: 489, endPoint x: 146, endPoint y: 182, distance: 327.1
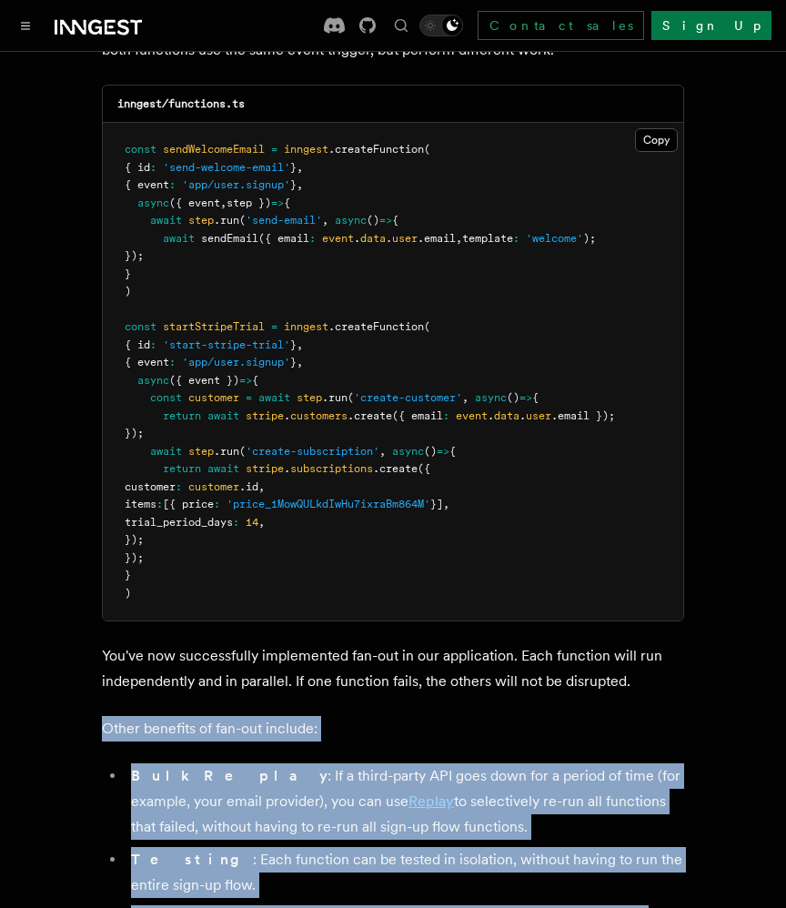
scroll to position [1586, 0]
